Goal: Check status: Check status

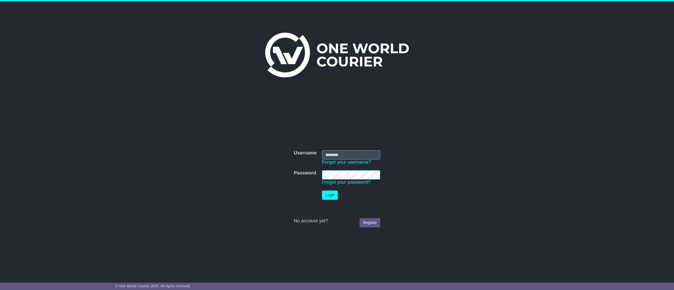
type input "**********"
click at [327, 193] on button "Login" at bounding box center [330, 195] width 16 height 9
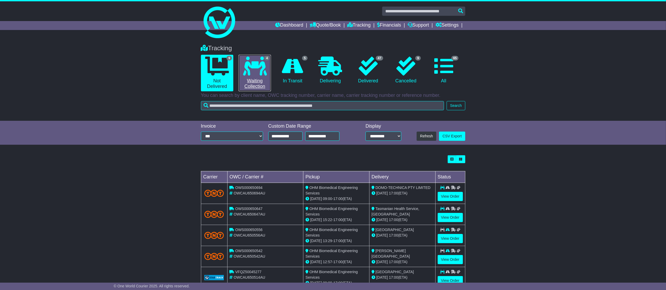
click at [256, 73] on icon at bounding box center [255, 66] width 24 height 19
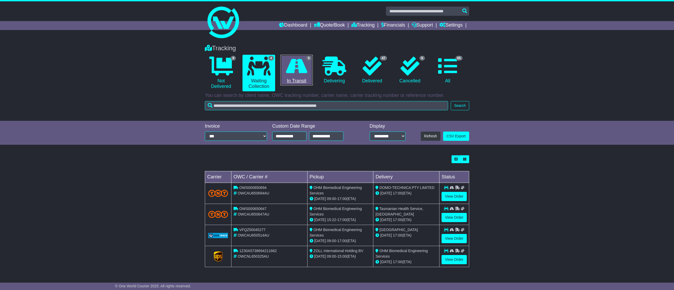
click at [294, 65] on icon at bounding box center [296, 66] width 21 height 19
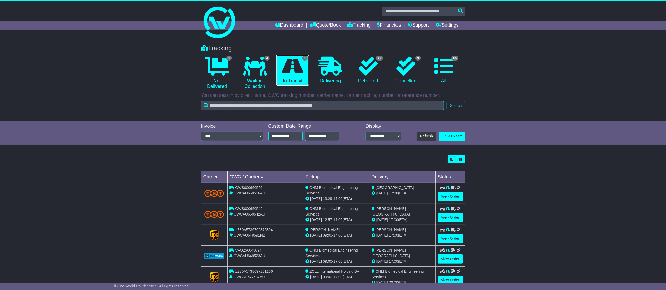
scroll to position [17, 0]
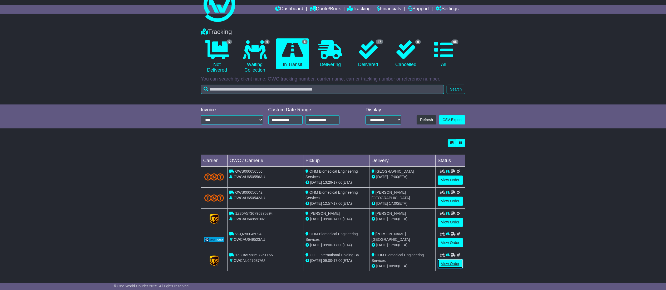
click at [442, 266] on link "View Order" at bounding box center [450, 264] width 25 height 9
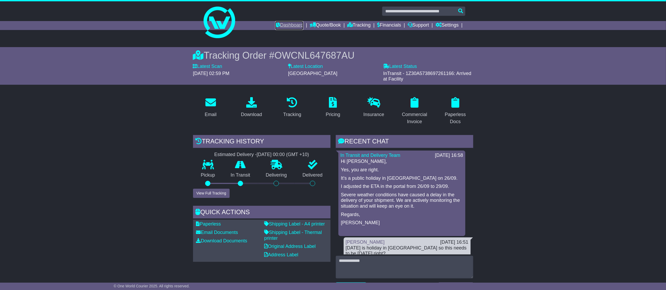
click at [283, 28] on link "Dashboard" at bounding box center [289, 25] width 28 height 9
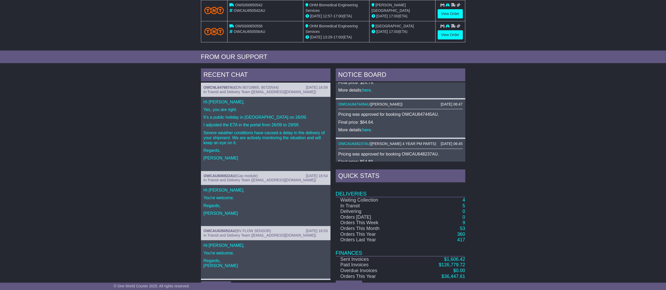
scroll to position [158, 0]
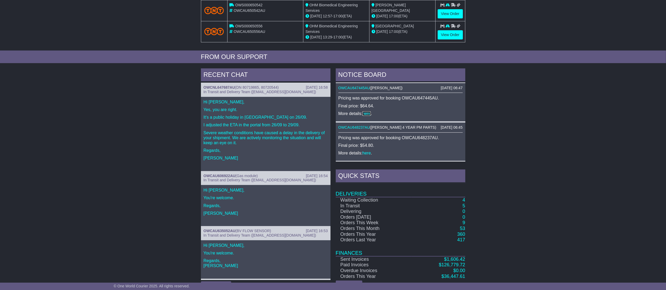
click at [367, 112] on link "here" at bounding box center [367, 113] width 8 height 4
click at [369, 154] on link "here" at bounding box center [367, 153] width 8 height 4
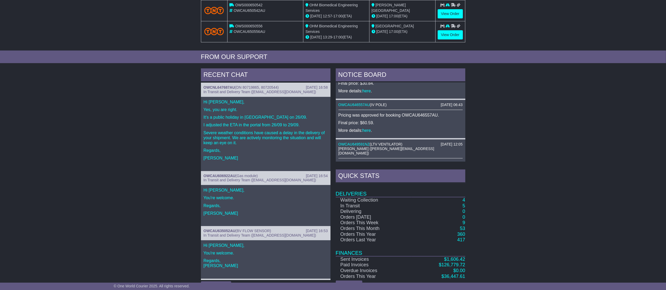
scroll to position [316, 0]
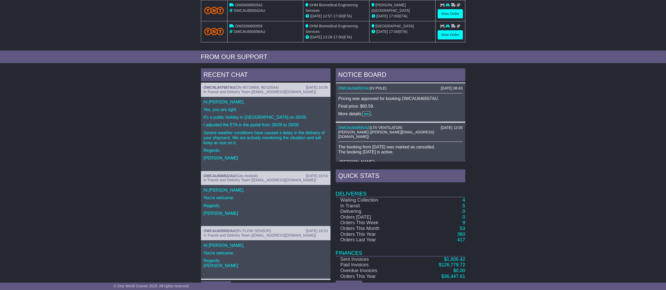
click at [367, 113] on link "here" at bounding box center [367, 114] width 8 height 4
click at [360, 124] on div "24 Sep 2025 12:05 OWCAU649591NZ ( LTV VENTILATOR ) Cristina Santos (cristina@on…" at bounding box center [401, 147] width 130 height 48
click at [359, 124] on div "24 Sep 2025 12:05 OWCAU649591NZ ( LTV VENTILATOR ) Cristina Santos (cristina@on…" at bounding box center [401, 147] width 130 height 48
click at [357, 126] on link "OWCAU649591NZ" at bounding box center [354, 128] width 31 height 4
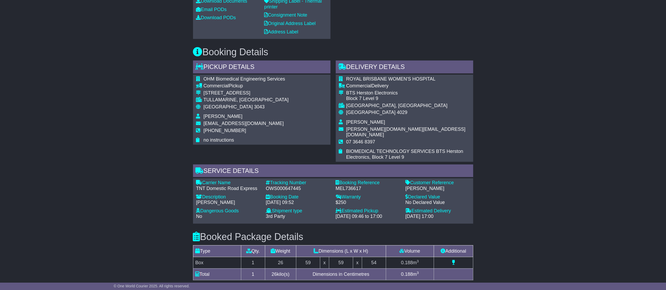
scroll to position [119, 0]
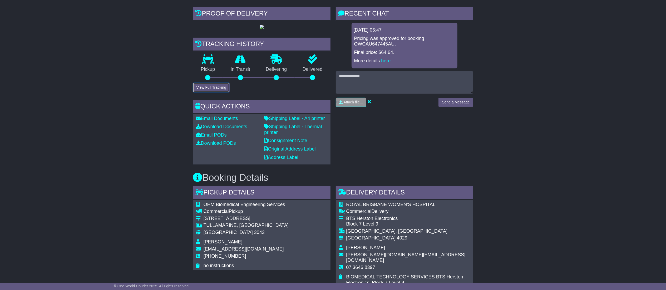
click at [202, 92] on button "View Full Tracking" at bounding box center [211, 87] width 37 height 9
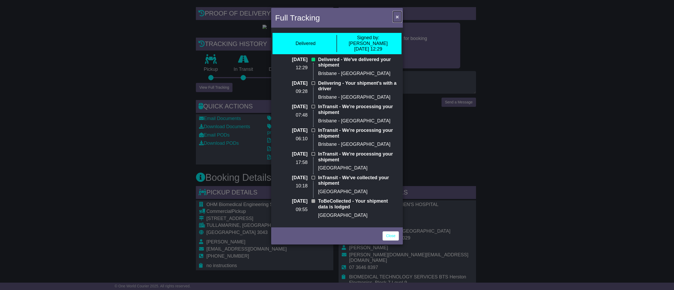
click at [397, 14] on span "×" at bounding box center [397, 17] width 3 height 6
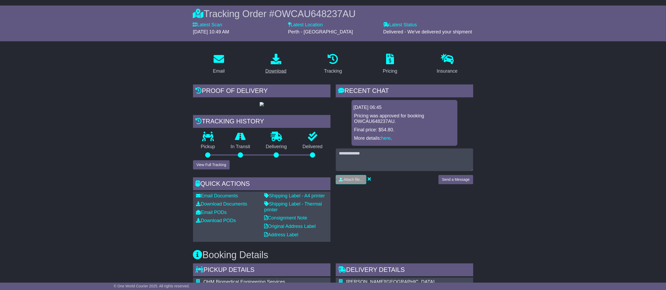
scroll to position [8, 0]
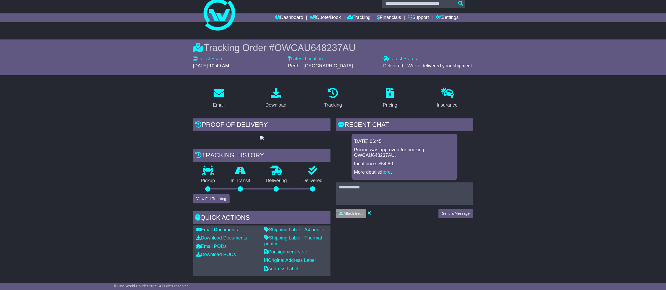
click at [204, 224] on div "Proof of Delivery Tracking history Pickup In Transit Problem Unknown Delivering…" at bounding box center [261, 198] width 143 height 158
click at [210, 204] on button "View Full Tracking" at bounding box center [211, 198] width 37 height 9
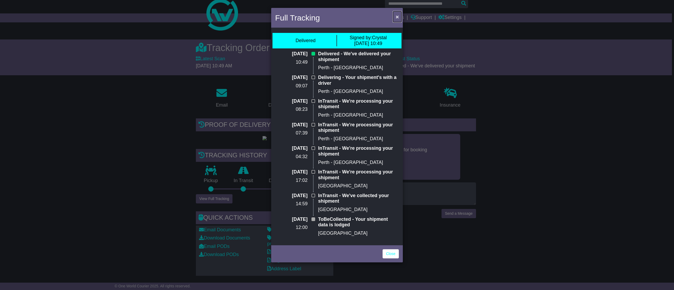
drag, startPoint x: 398, startPoint y: 15, endPoint x: 358, endPoint y: 2, distance: 42.7
click at [399, 15] on span "×" at bounding box center [397, 17] width 3 height 6
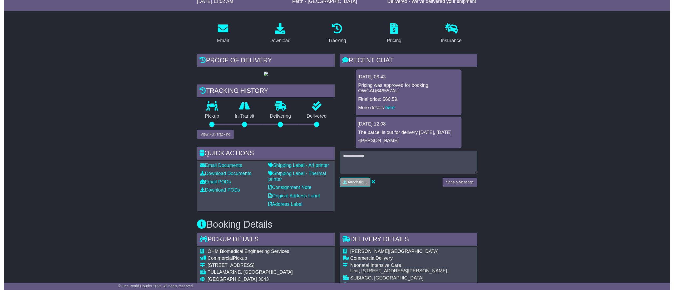
scroll to position [125, 0]
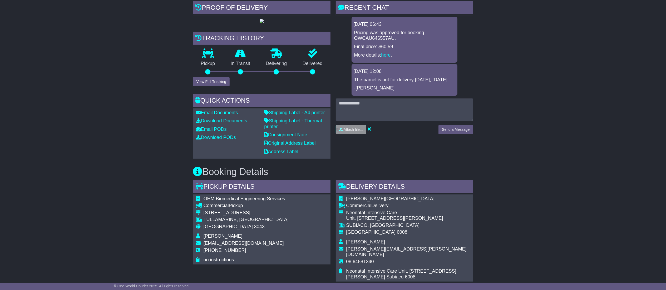
click at [360, 123] on div "Attach file... Send a Message" at bounding box center [405, 119] width 138 height 40
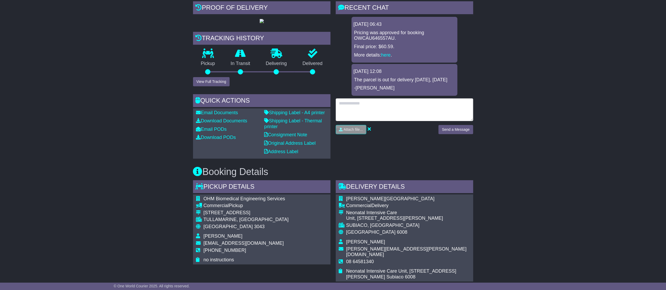
click at [363, 112] on textarea at bounding box center [405, 110] width 138 height 23
type textarea "**********"
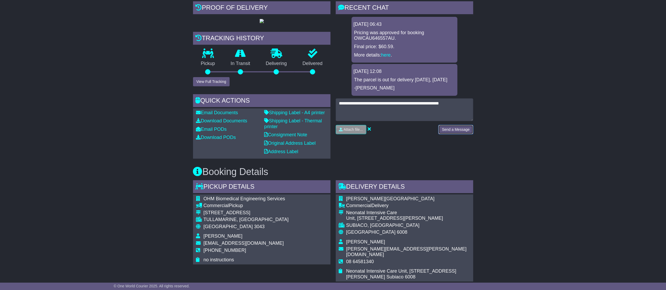
click at [458, 131] on button "Send a Message" at bounding box center [456, 129] width 35 height 9
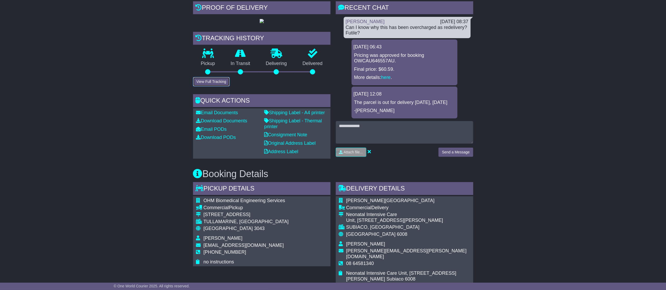
click at [219, 86] on button "View Full Tracking" at bounding box center [211, 81] width 37 height 9
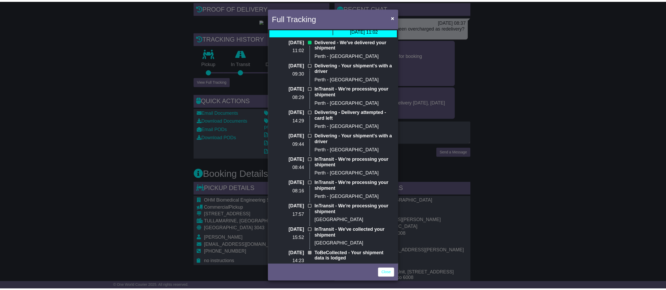
scroll to position [27, 0]
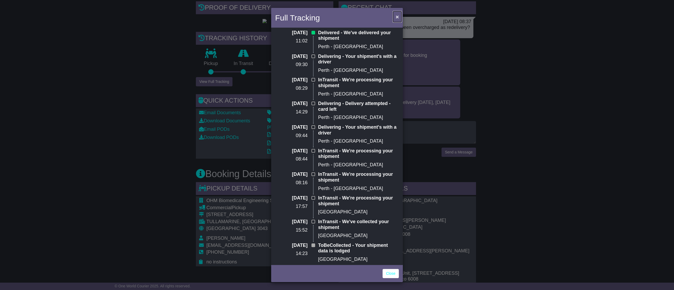
click at [396, 15] on span "×" at bounding box center [397, 17] width 3 height 6
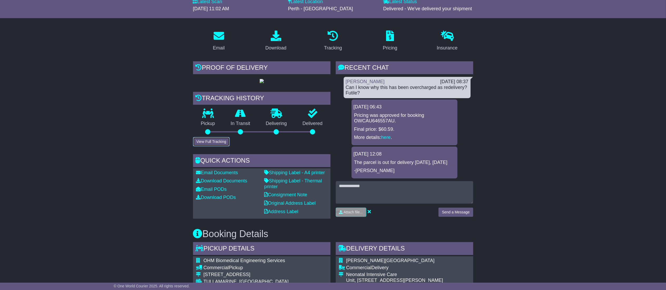
scroll to position [158, 0]
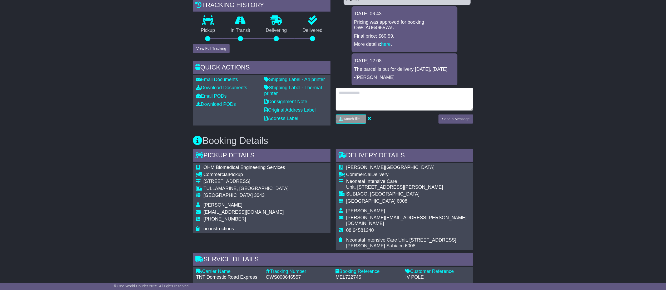
click at [385, 97] on textarea at bounding box center [405, 99] width 138 height 23
type textarea "**********"
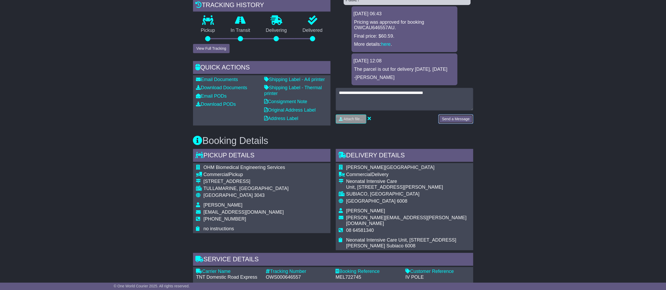
click at [453, 118] on button "Send a Message" at bounding box center [456, 119] width 35 height 9
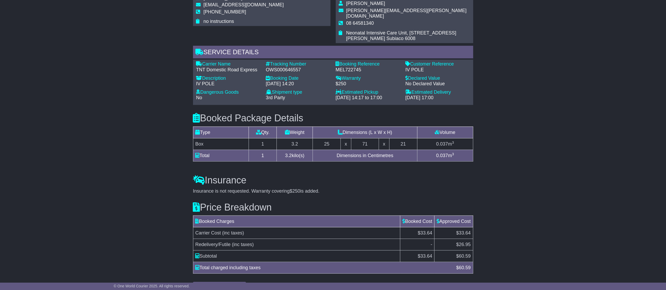
scroll to position [388, 0]
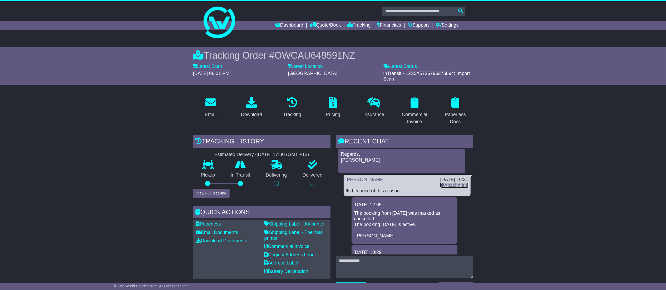
click at [452, 185] on link "Attachment" at bounding box center [454, 185] width 28 height 5
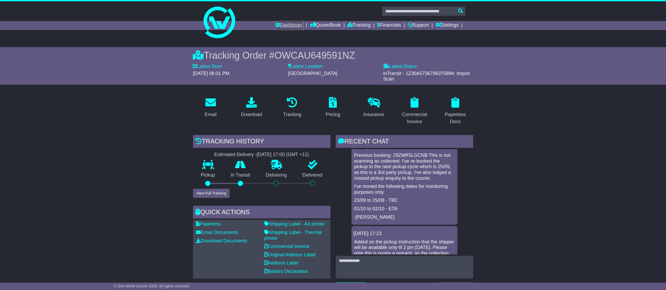
click at [287, 28] on link "Dashboard" at bounding box center [289, 25] width 28 height 9
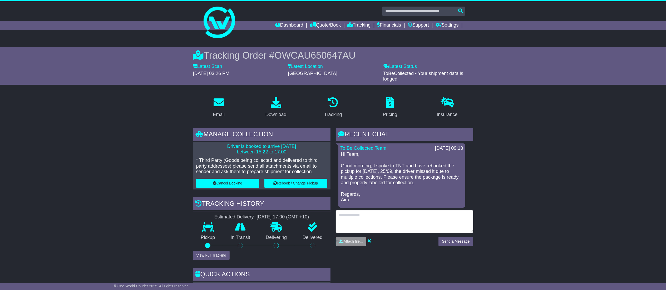
click at [414, 224] on textarea at bounding box center [405, 222] width 138 height 23
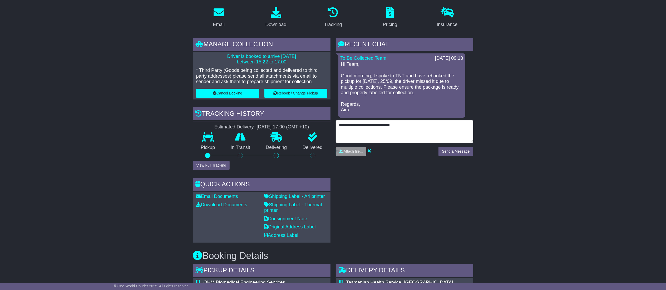
scroll to position [53, 0]
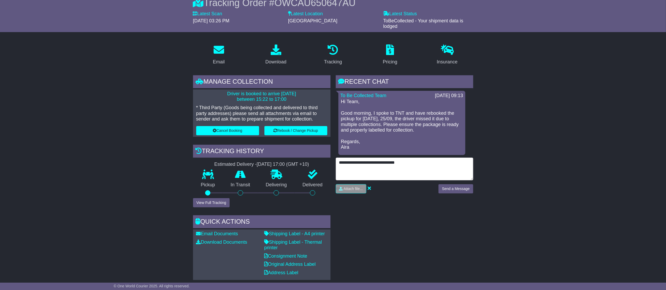
type textarea "**********"
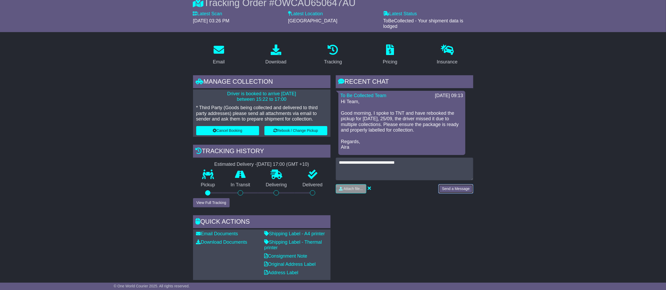
click at [460, 193] on button "Send a Message" at bounding box center [456, 188] width 35 height 9
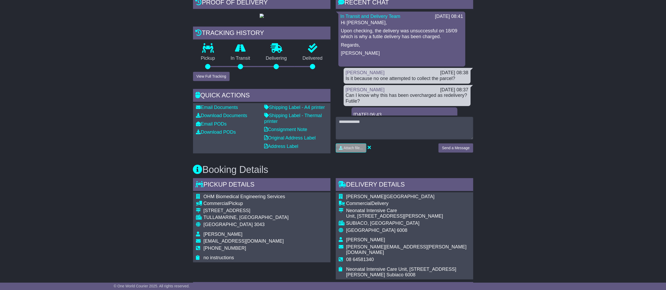
scroll to position [72, 0]
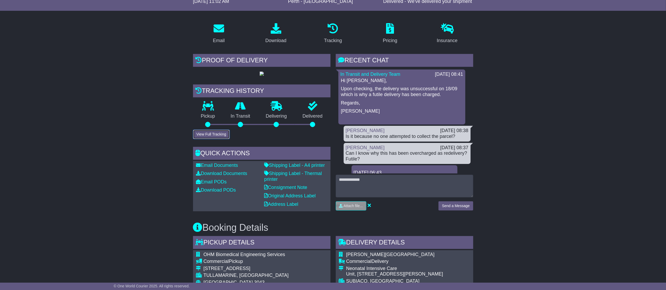
click at [207, 139] on button "View Full Tracking" at bounding box center [211, 134] width 37 height 9
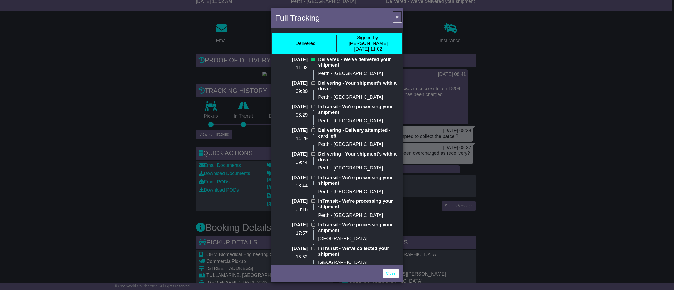
click at [398, 18] on span "×" at bounding box center [397, 17] width 3 height 6
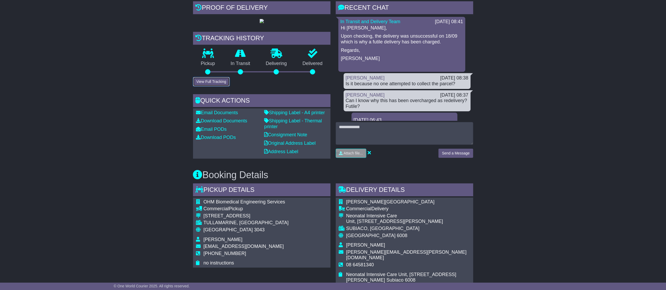
scroll to position [0, 0]
